Goal: Task Accomplishment & Management: Manage account settings

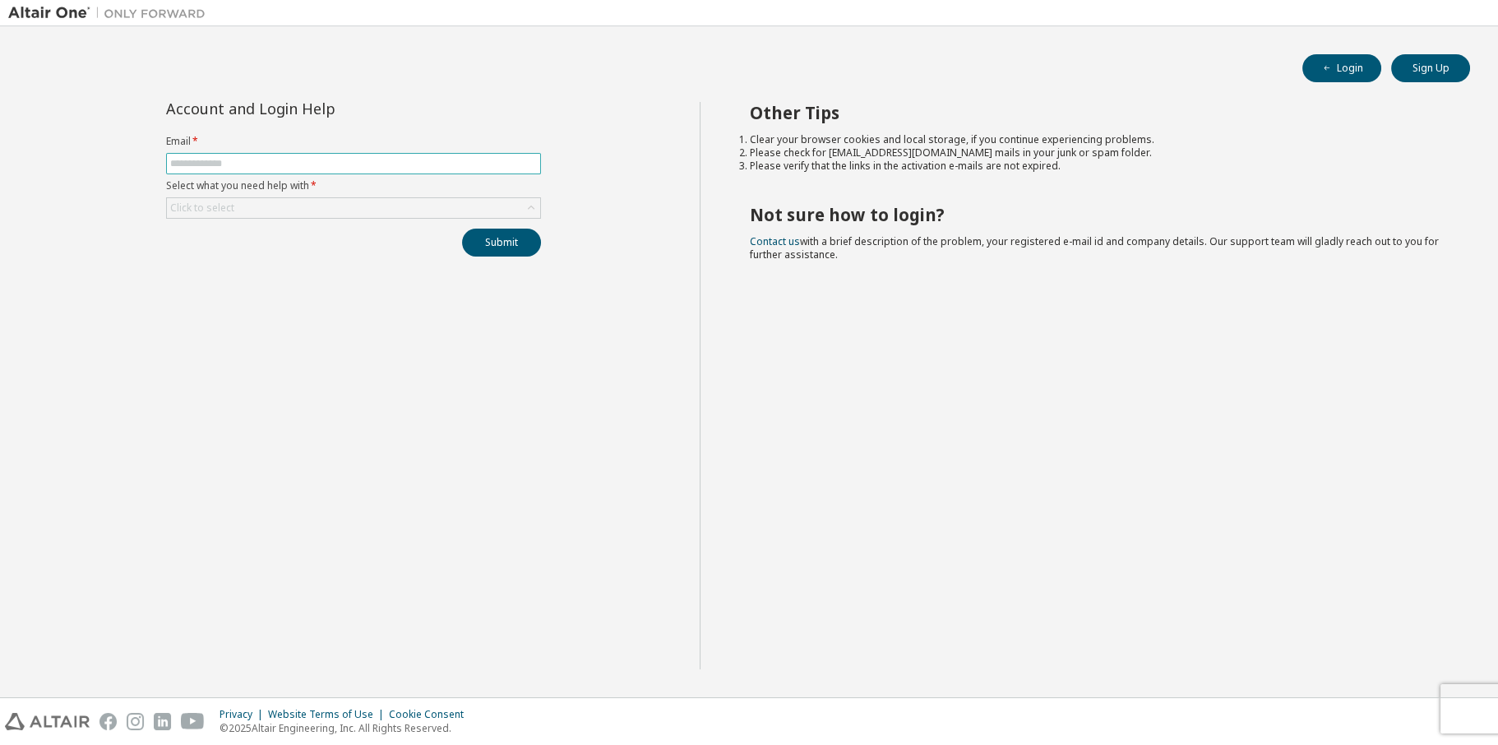
click at [293, 157] on input "text" at bounding box center [353, 163] width 367 height 13
type input "**********"
click at [290, 211] on div "Click to select" at bounding box center [353, 208] width 373 height 20
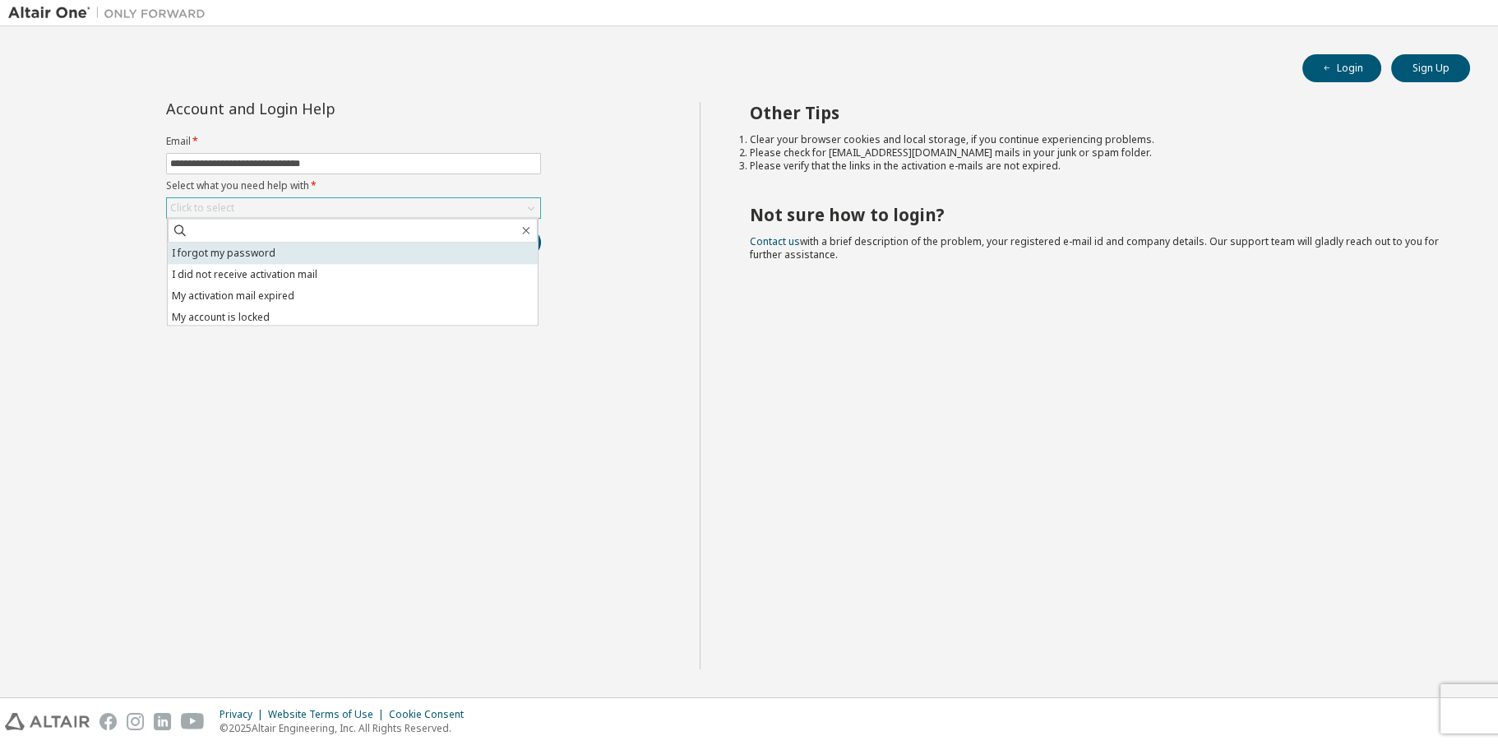
click at [286, 252] on li "I forgot my password" at bounding box center [353, 253] width 370 height 21
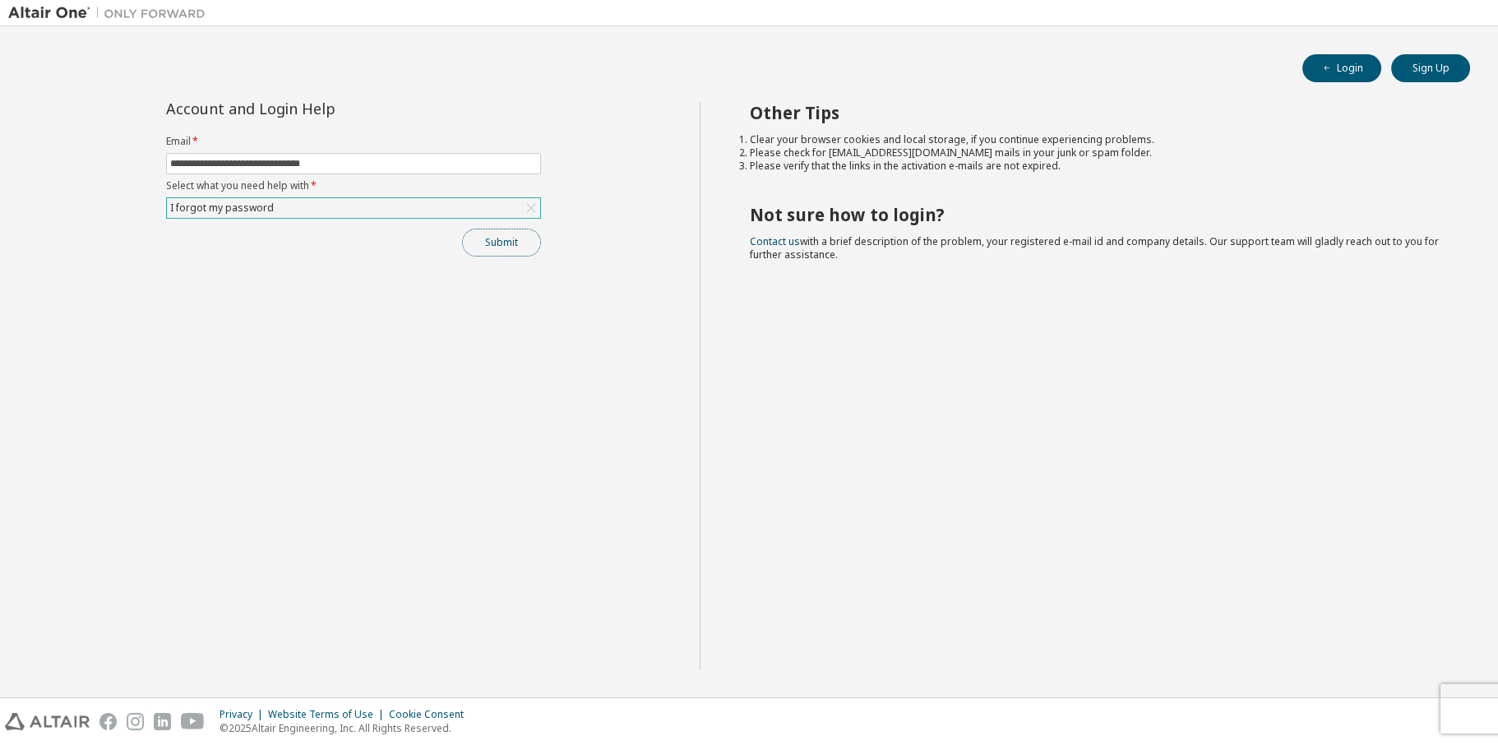
click at [474, 242] on button "Submit" at bounding box center [501, 243] width 79 height 28
click at [499, 250] on button "Submit" at bounding box center [501, 243] width 79 height 28
